Goal: Information Seeking & Learning: Learn about a topic

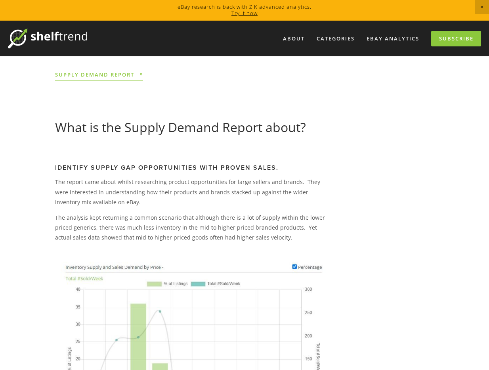
click at [83, 42] on img at bounding box center [47, 39] width 79 height 20
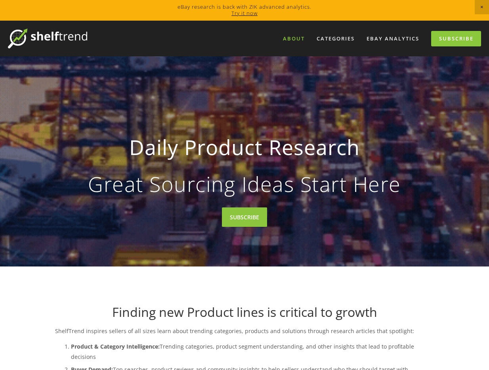
click at [296, 41] on link "About" at bounding box center [294, 38] width 32 height 13
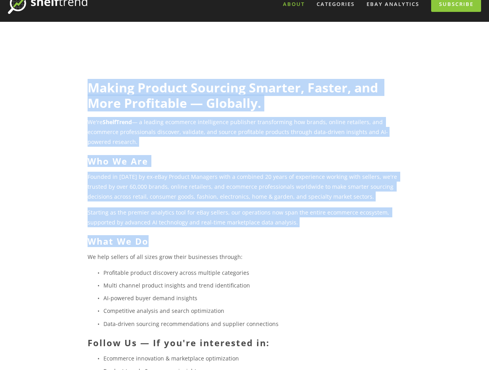
scroll to position [211, 0]
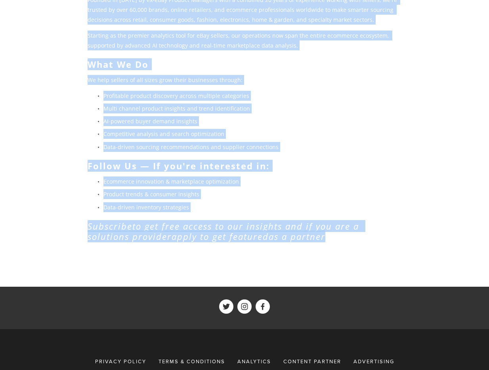
drag, startPoint x: 240, startPoint y: 105, endPoint x: 337, endPoint y: 242, distance: 167.5
click at [337, 242] on div "Making Product Sourcing Smarter, Faster, and More Profitable — Globally. We're …" at bounding box center [244, 65] width 379 height 365
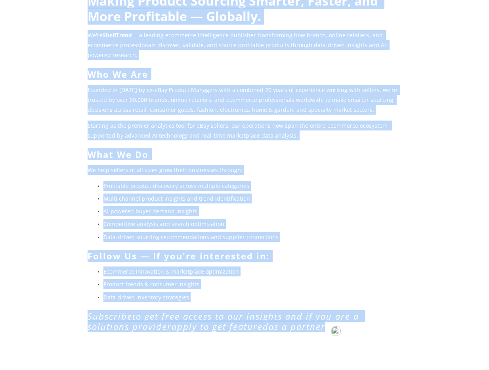
scroll to position [0, 0]
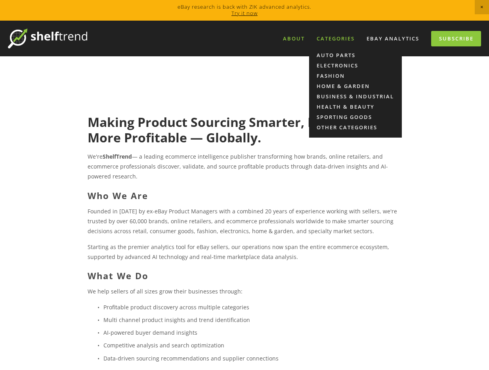
click at [326, 44] on div "Categories" at bounding box center [335, 38] width 48 height 13
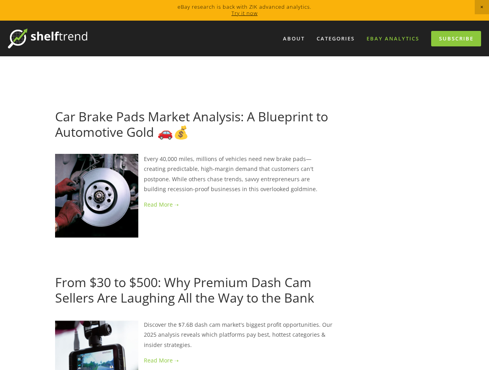
click at [387, 41] on link "eBay Analytics" at bounding box center [392, 38] width 63 height 13
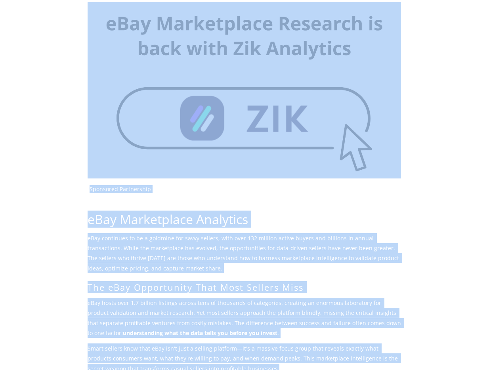
scroll to position [265, 0]
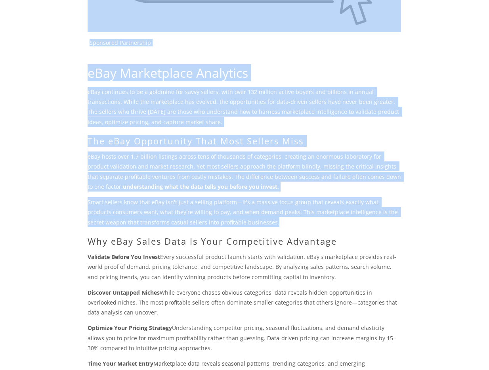
drag, startPoint x: 302, startPoint y: 78, endPoint x: 301, endPoint y: 221, distance: 143.4
click at [301, 221] on main "Sponsored Partnership eBay Marketplace Analytics eBay continues to be a goldmin…" at bounding box center [244, 291] width 404 height 1000
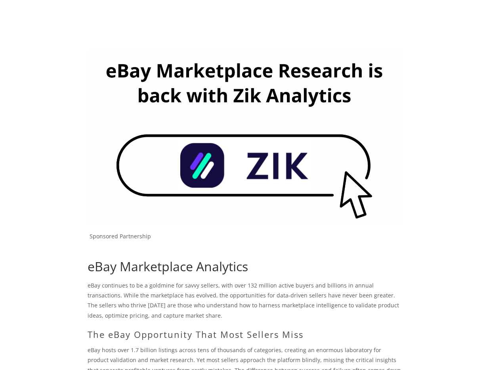
scroll to position [0, 0]
